Goal: Information Seeking & Learning: Check status

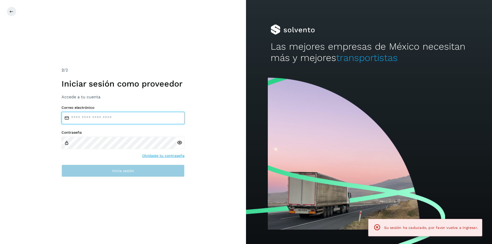
type input "**********"
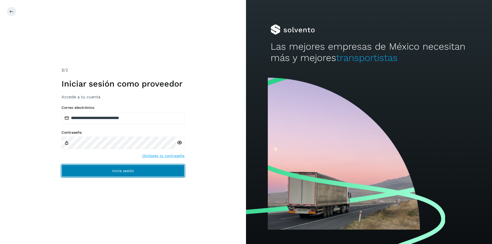
click at [143, 169] on button "Inicia sesión" at bounding box center [122, 171] width 123 height 12
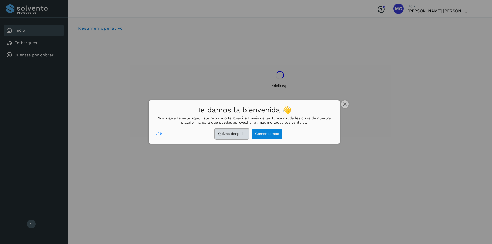
click at [241, 136] on button "Quizas después" at bounding box center [232, 134] width 34 height 10
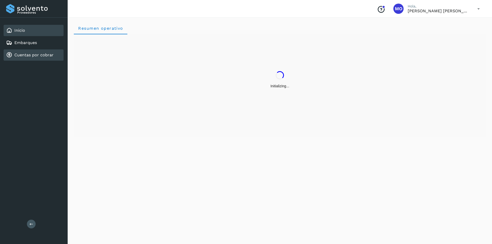
click at [22, 56] on link "Cuentas por cobrar" at bounding box center [33, 54] width 39 height 5
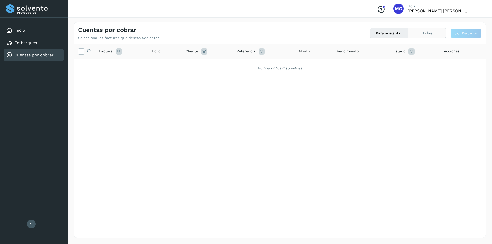
click at [421, 36] on button "Todas" at bounding box center [427, 32] width 38 height 9
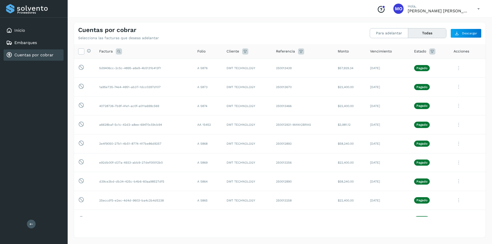
click at [21, 54] on link "Cuentas por cobrar" at bounding box center [33, 54] width 39 height 5
click at [430, 52] on icon at bounding box center [432, 51] width 6 height 6
click at [423, 65] on icon at bounding box center [422, 63] width 5 height 5
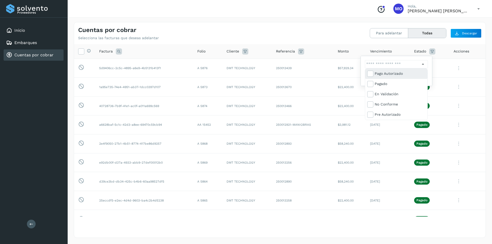
click at [392, 73] on div "Pago Autorizado" at bounding box center [399, 74] width 51 height 6
type input "**********"
click at [392, 73] on div "Pago Autorizado" at bounding box center [399, 74] width 51 height 6
click at [381, 83] on div "Pagado" at bounding box center [399, 84] width 51 height 6
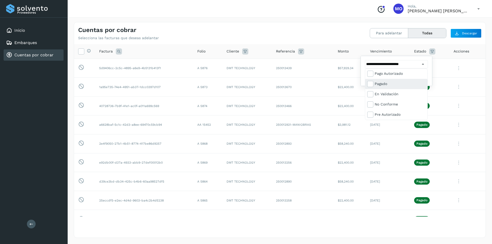
type input "**********"
click at [346, 224] on div at bounding box center [246, 122] width 492 height 244
click at [401, 80] on button "Filtrar" at bounding box center [409, 76] width 36 height 9
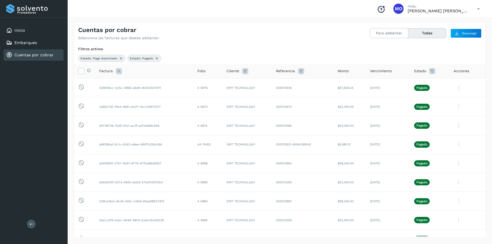
click at [429, 70] on icon at bounding box center [432, 71] width 6 height 6
click at [401, 96] on button "Filtrar" at bounding box center [409, 96] width 36 height 9
click at [414, 73] on span "Estado" at bounding box center [420, 70] width 12 height 5
click at [425, 72] on div "Estado" at bounding box center [429, 71] width 31 height 6
click at [429, 72] on icon at bounding box center [432, 71] width 6 height 6
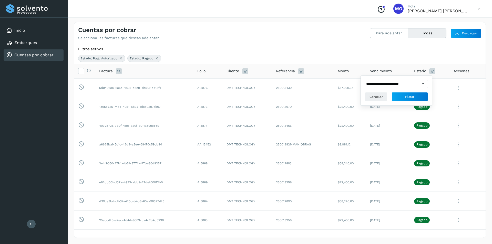
click at [426, 85] on div at bounding box center [424, 84] width 8 height 8
click at [424, 84] on div at bounding box center [246, 122] width 492 height 244
click at [424, 84] on icon at bounding box center [422, 83] width 5 height 5
click at [372, 105] on icon at bounding box center [369, 103] width 5 height 5
type input "**********"
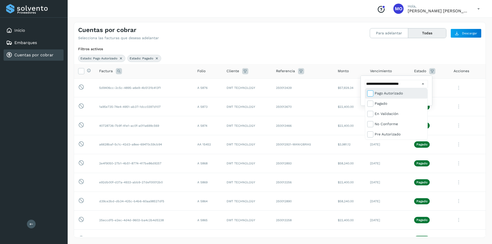
click at [369, 94] on icon at bounding box center [369, 93] width 5 height 5
click at [365, 59] on div at bounding box center [246, 122] width 492 height 244
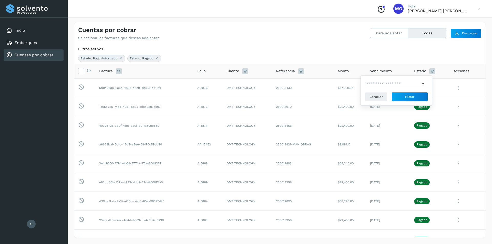
click at [365, 59] on div "Estado: Pago Autorizado Estado: Pagado" at bounding box center [279, 58] width 403 height 7
click at [157, 59] on icon at bounding box center [157, 58] width 4 height 4
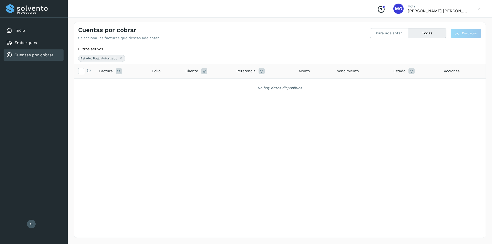
click at [120, 58] on icon at bounding box center [121, 58] width 4 height 4
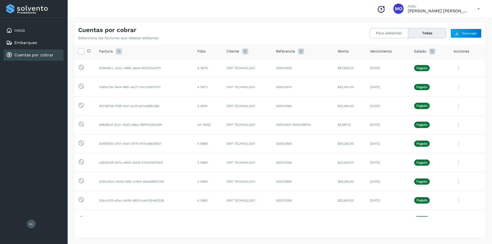
click at [478, 10] on icon at bounding box center [478, 9] width 10 height 10
click at [471, 23] on div "Cerrar sesión" at bounding box center [452, 23] width 61 height 10
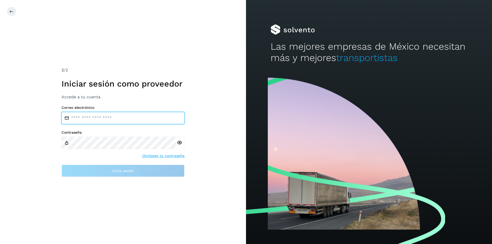
type input "**********"
